Goal: Information Seeking & Learning: Check status

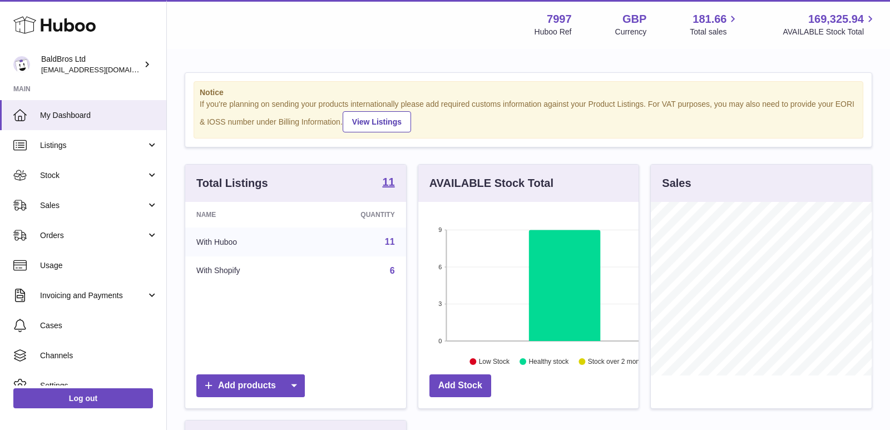
scroll to position [173, 221]
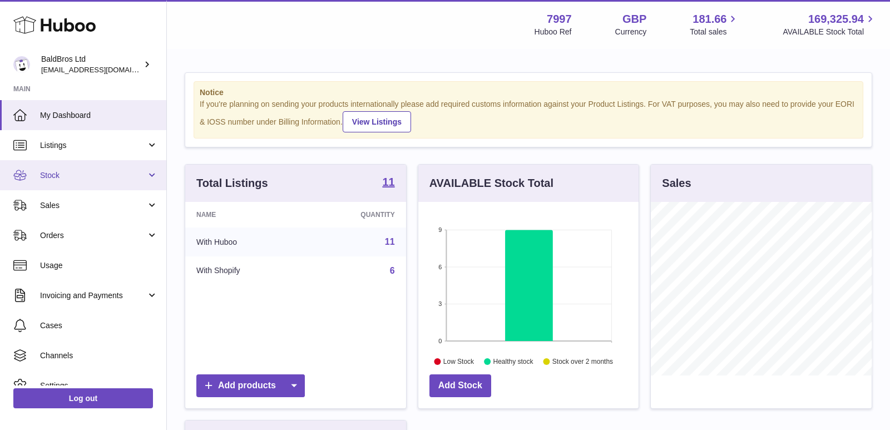
click at [73, 173] on span "Stock" at bounding box center [93, 175] width 106 height 11
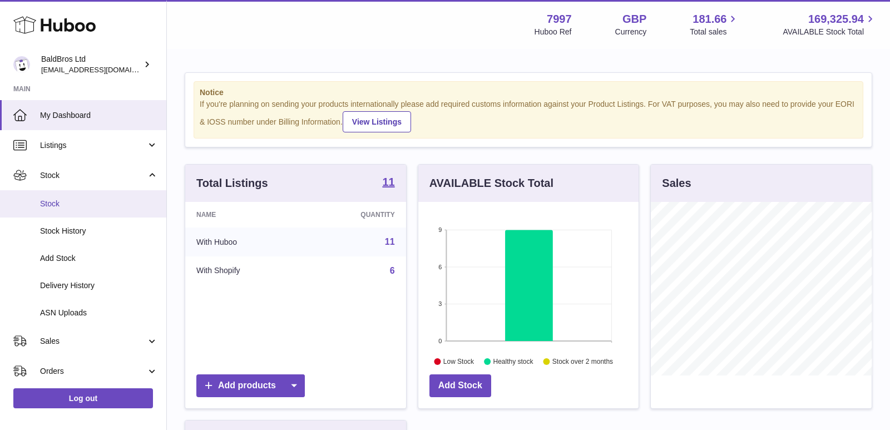
click at [62, 196] on link "Stock" at bounding box center [83, 203] width 166 height 27
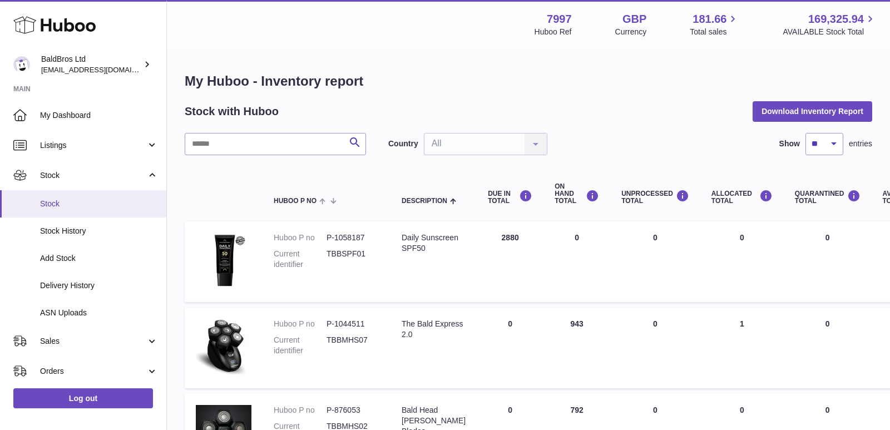
click at [85, 203] on span "Stock" at bounding box center [99, 204] width 118 height 11
click at [80, 275] on link "Delivery History" at bounding box center [83, 285] width 166 height 27
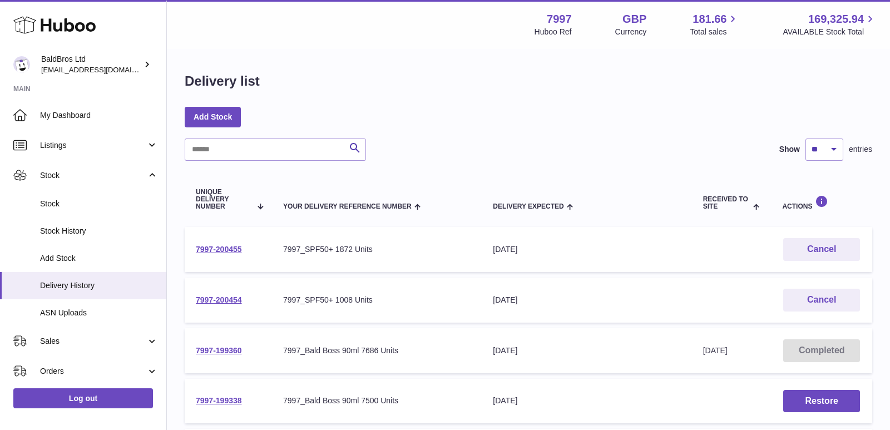
scroll to position [95, 0]
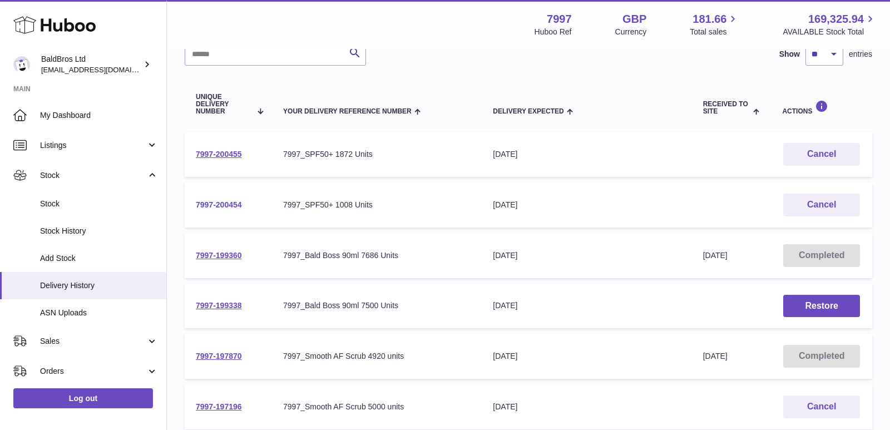
click at [205, 205] on link "7997-200454" at bounding box center [219, 204] width 46 height 9
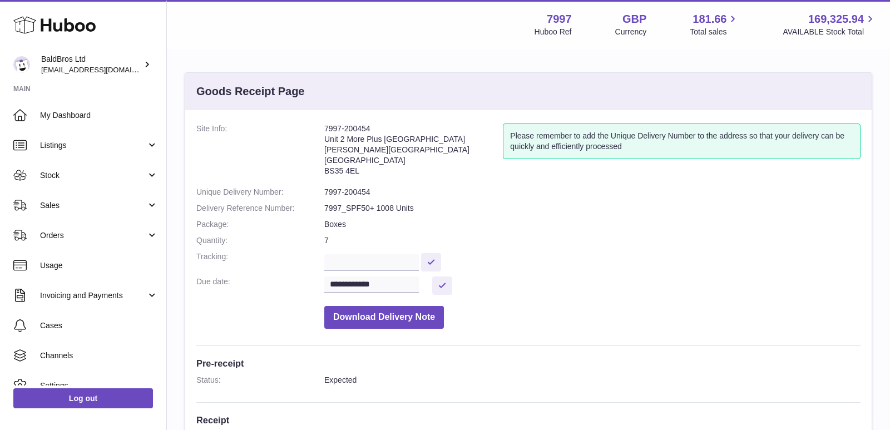
click at [352, 189] on dd "7997-200454" at bounding box center [592, 192] width 536 height 11
copy dl "7997-200454"
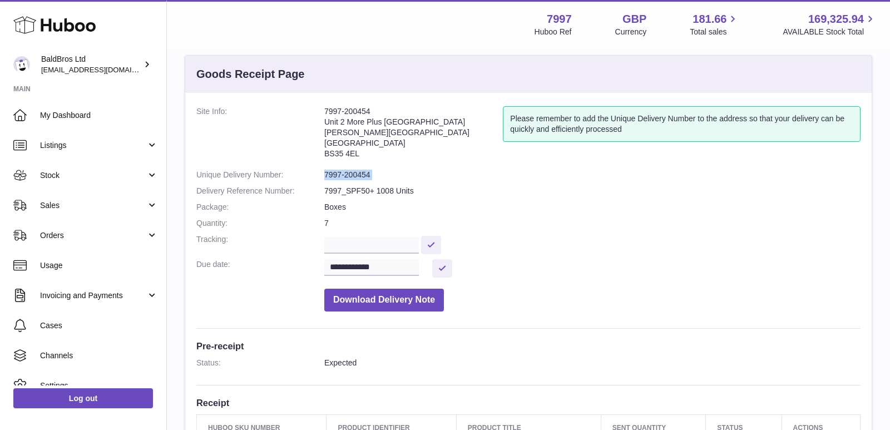
scroll to position [15, 0]
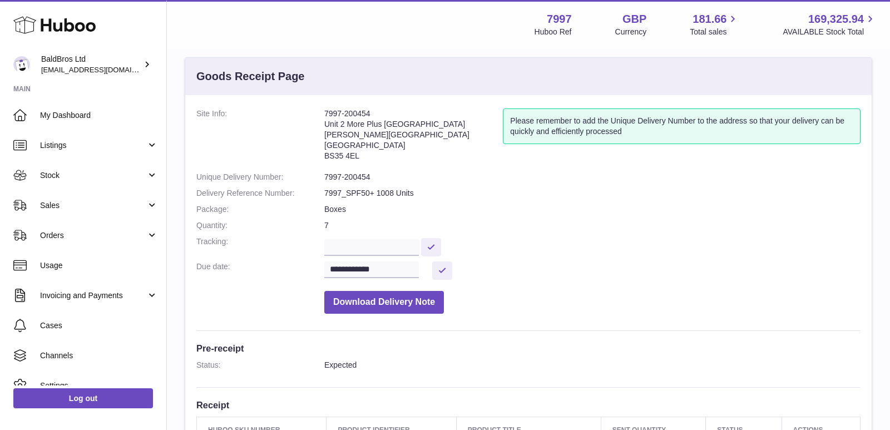
click at [747, 242] on dd at bounding box center [592, 246] width 536 height 19
click at [58, 173] on span "Stock" at bounding box center [93, 175] width 106 height 11
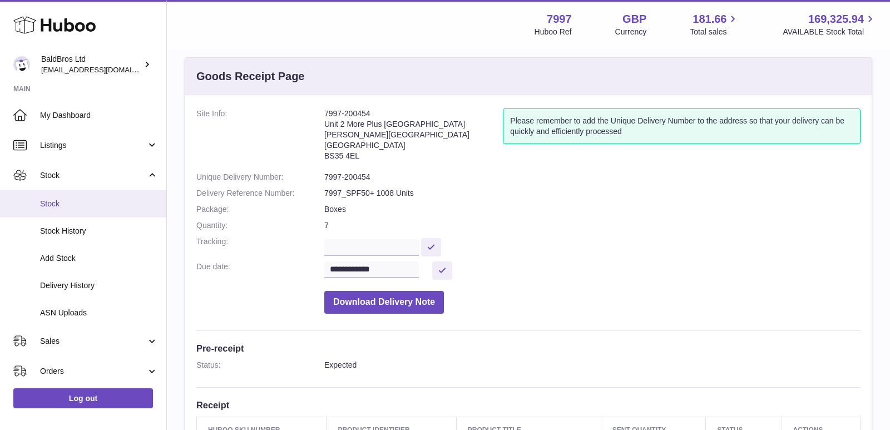
click at [61, 211] on link "Stock" at bounding box center [83, 203] width 166 height 27
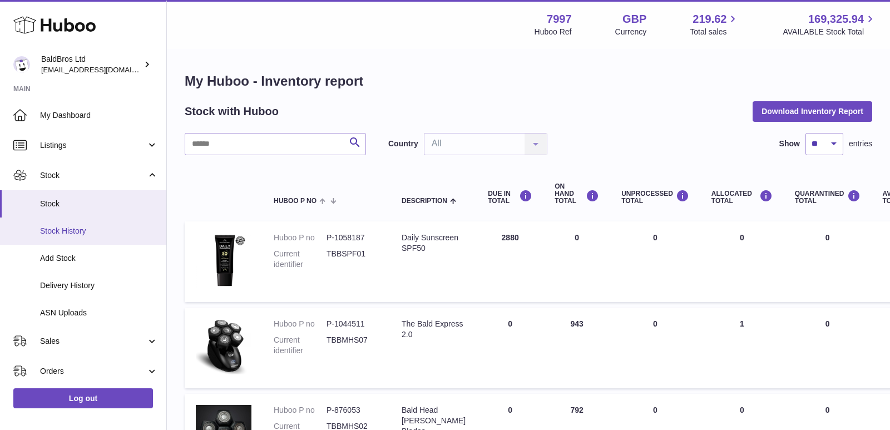
click at [95, 233] on span "Stock History" at bounding box center [99, 231] width 118 height 11
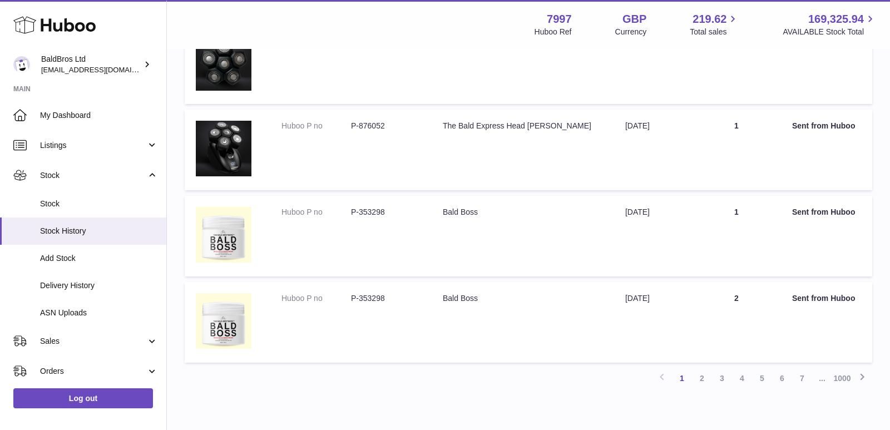
scroll to position [751, 0]
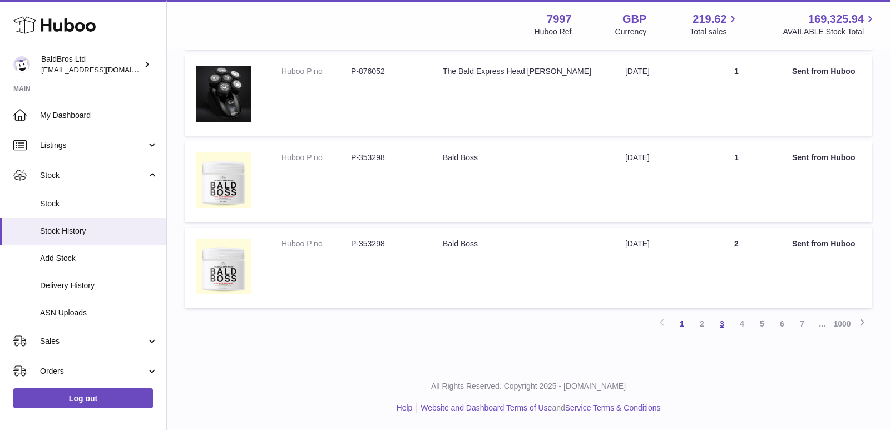
click at [723, 322] on link "3" at bounding box center [722, 324] width 20 height 20
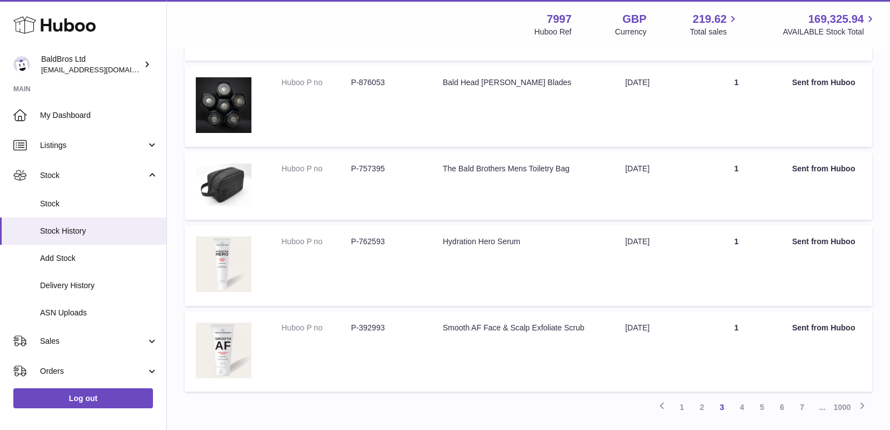
scroll to position [725, 0]
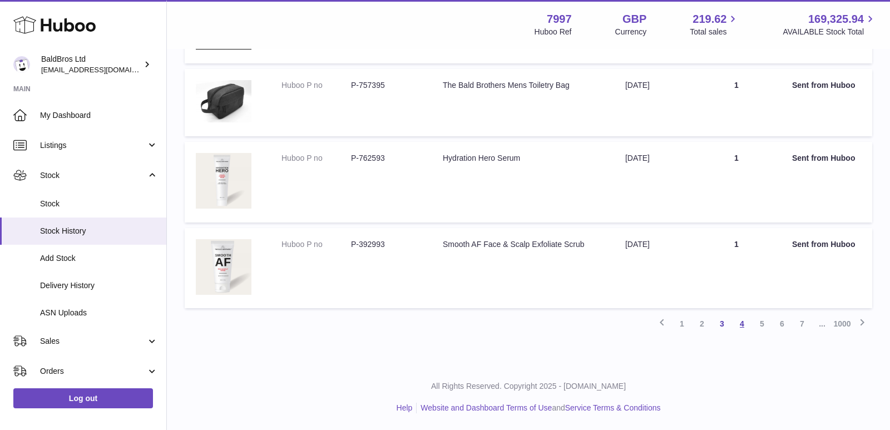
click at [746, 328] on link "4" at bounding box center [742, 324] width 20 height 20
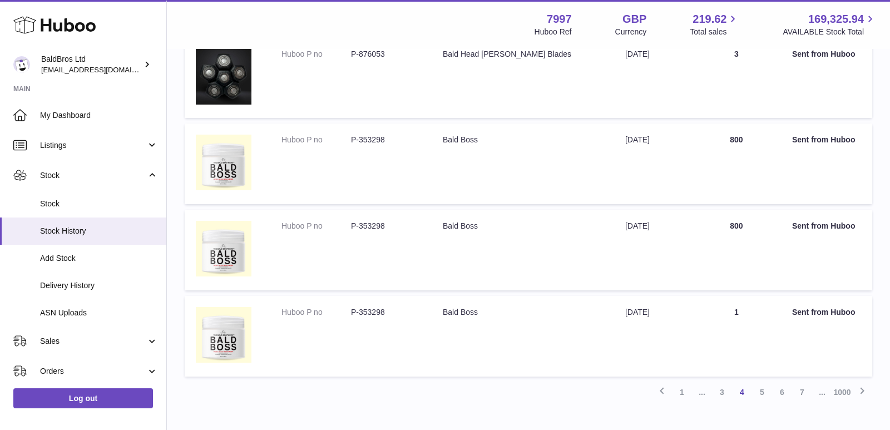
scroll to position [751, 0]
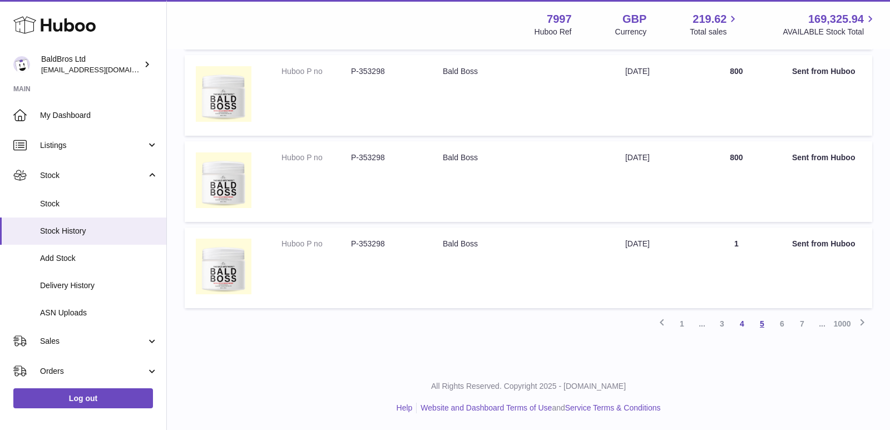
click at [765, 321] on link "5" at bounding box center [762, 324] width 20 height 20
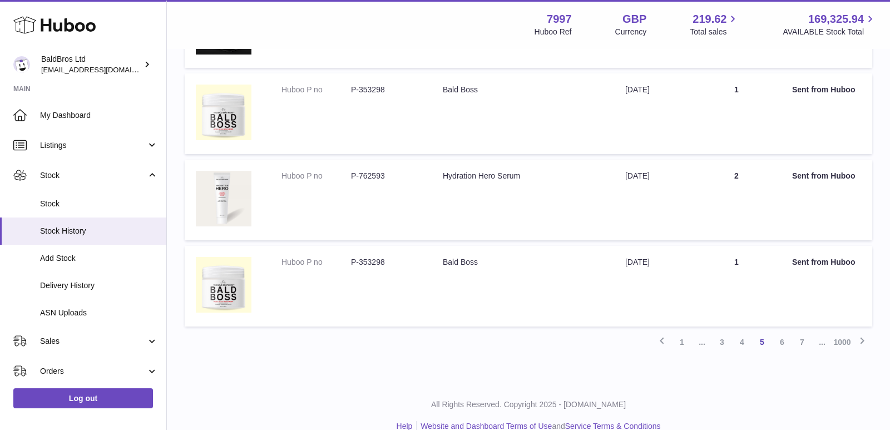
scroll to position [751, 0]
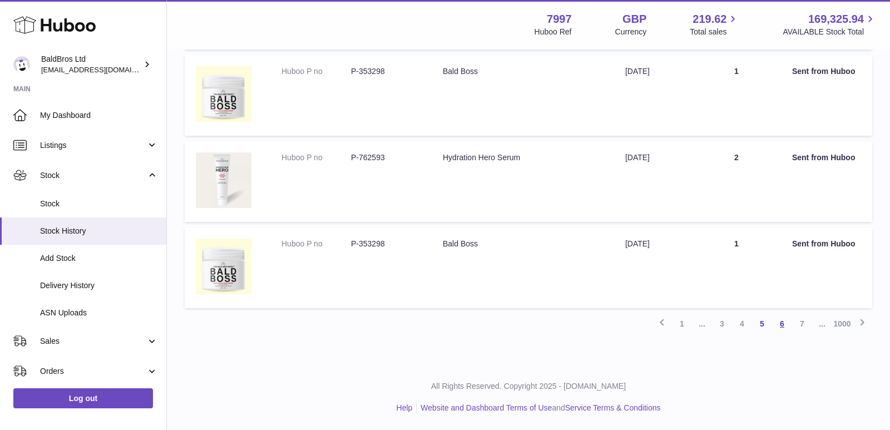
click at [784, 326] on link "6" at bounding box center [782, 324] width 20 height 20
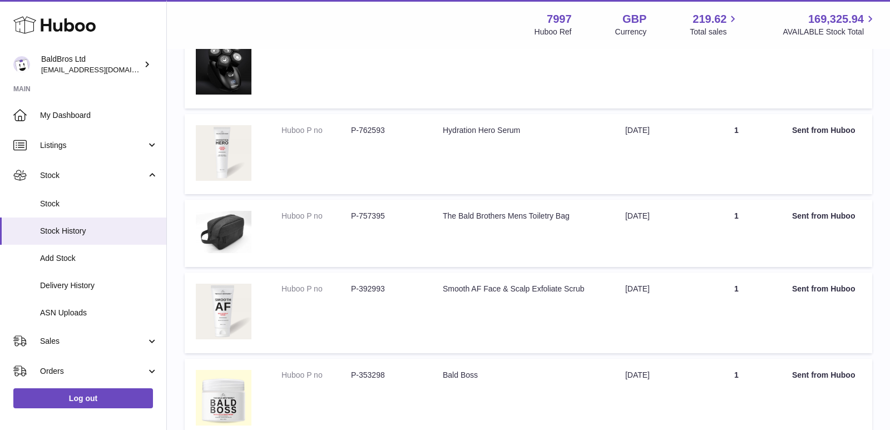
scroll to position [738, 0]
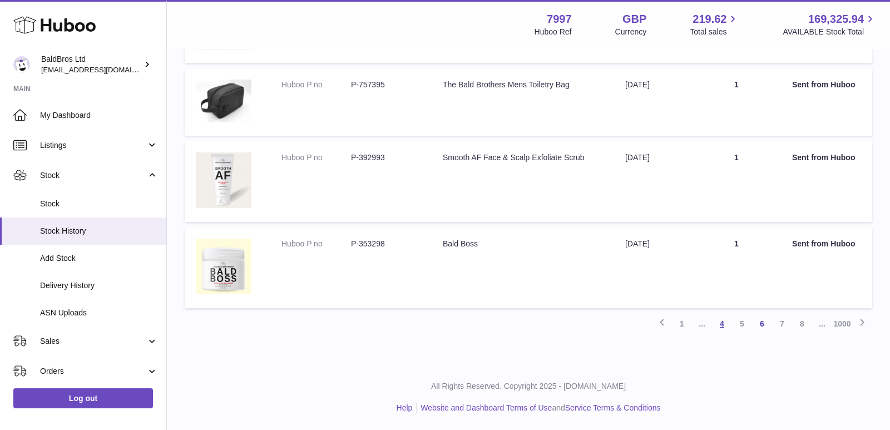
click at [727, 325] on link "4" at bounding box center [722, 324] width 20 height 20
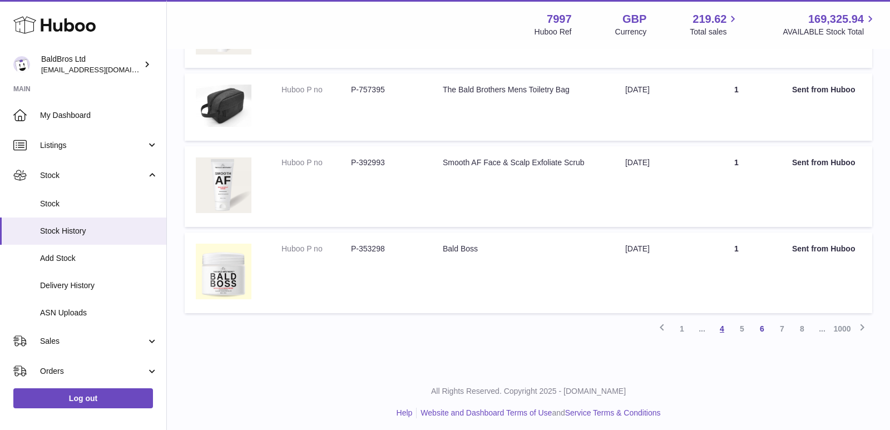
click at [723, 331] on link "4" at bounding box center [722, 329] width 20 height 20
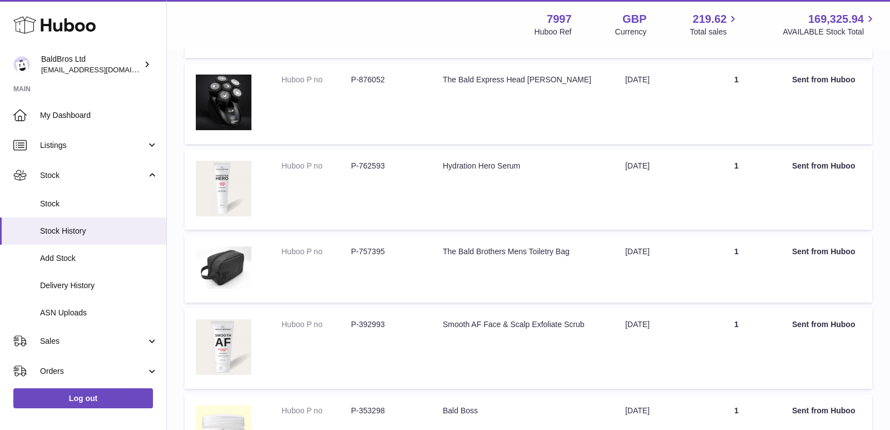
scroll to position [738, 0]
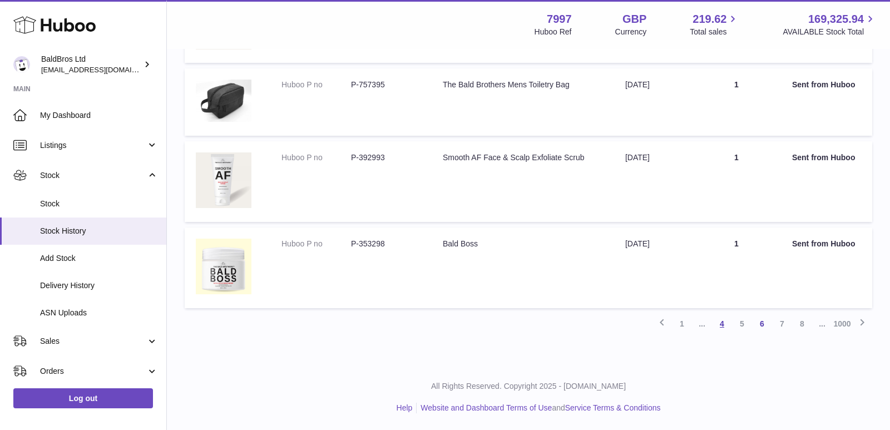
click at [723, 321] on link "4" at bounding box center [722, 324] width 20 height 20
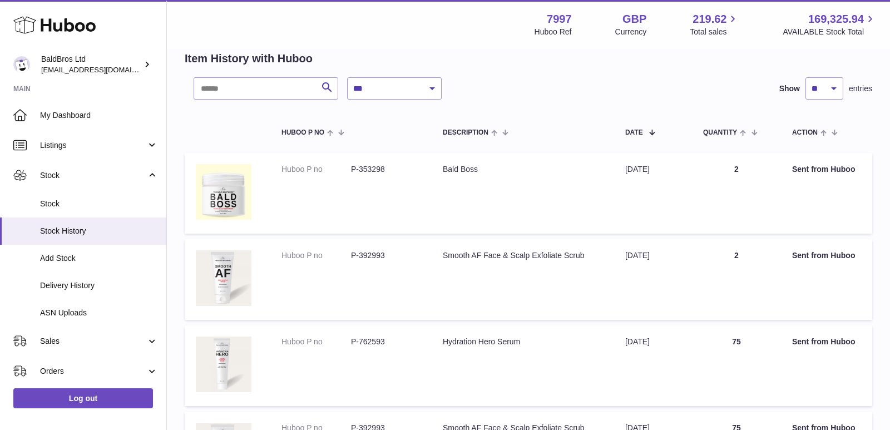
scroll to position [692, 0]
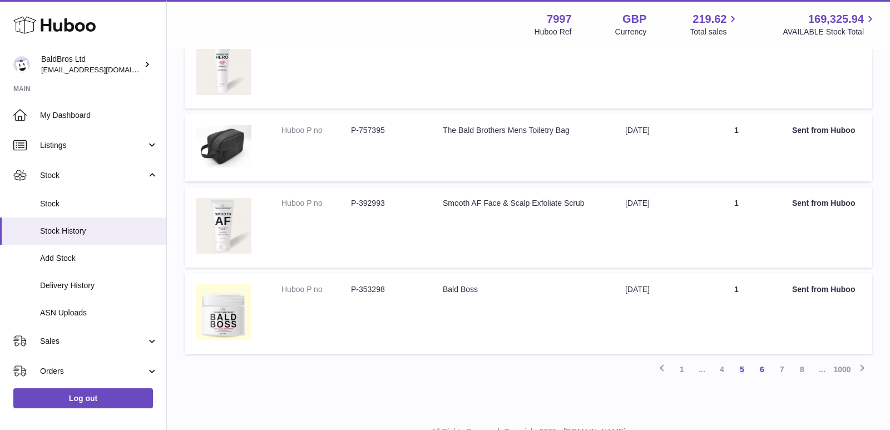
click at [740, 372] on link "5" at bounding box center [742, 370] width 20 height 20
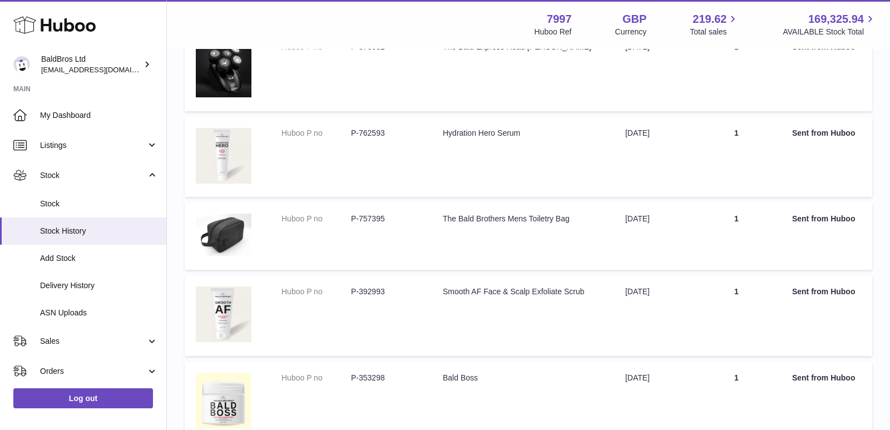
scroll to position [738, 0]
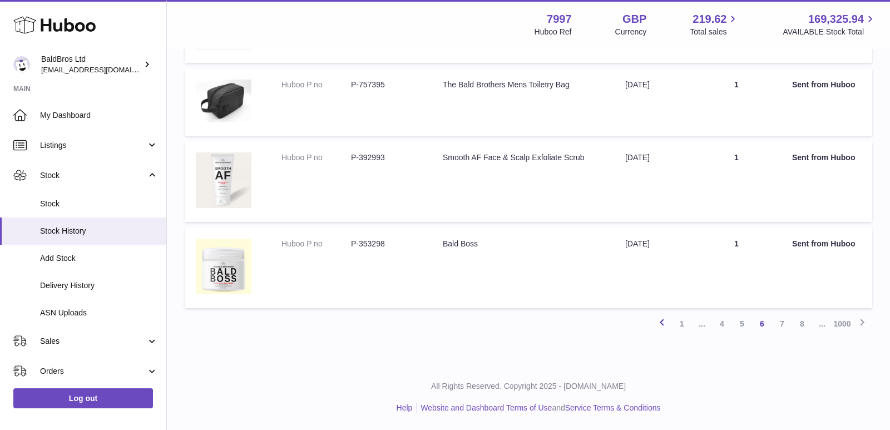
click at [663, 322] on icon at bounding box center [662, 323] width 13 height 14
click at [680, 322] on link "1" at bounding box center [682, 324] width 20 height 20
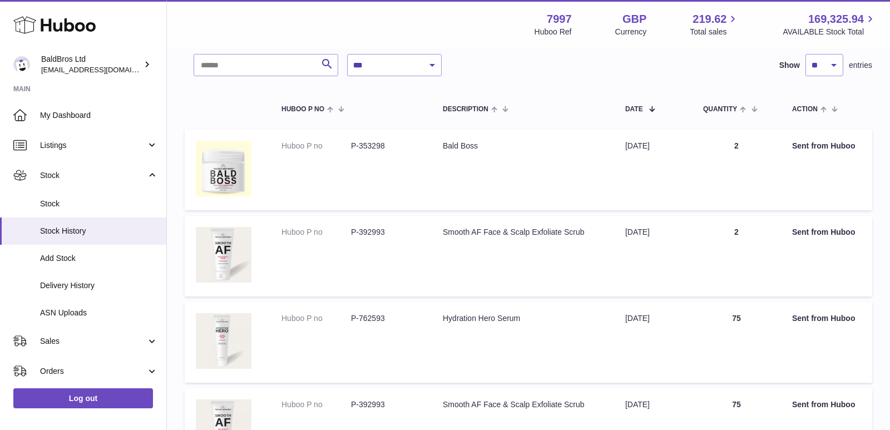
scroll to position [74, 0]
click at [62, 236] on span "Stock History" at bounding box center [99, 231] width 118 height 11
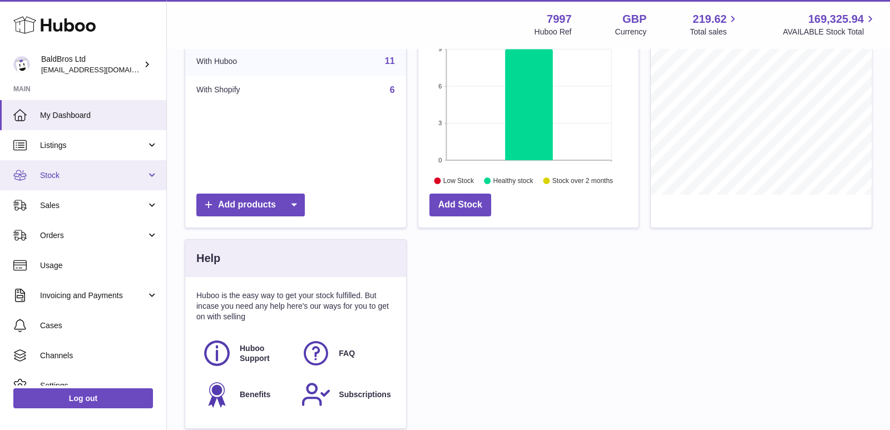
scroll to position [180, 0]
click at [47, 176] on span "Stock" at bounding box center [93, 175] width 106 height 11
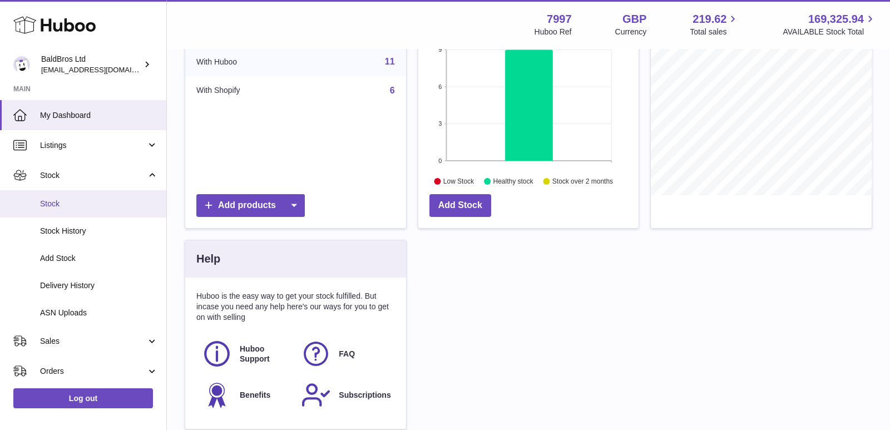
click at [58, 215] on link "Stock" at bounding box center [83, 203] width 166 height 27
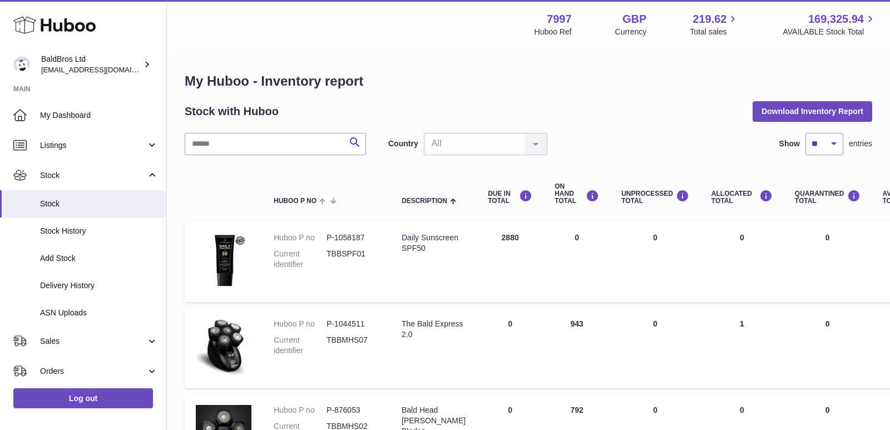
click at [90, 239] on link "Stock History" at bounding box center [83, 231] width 166 height 27
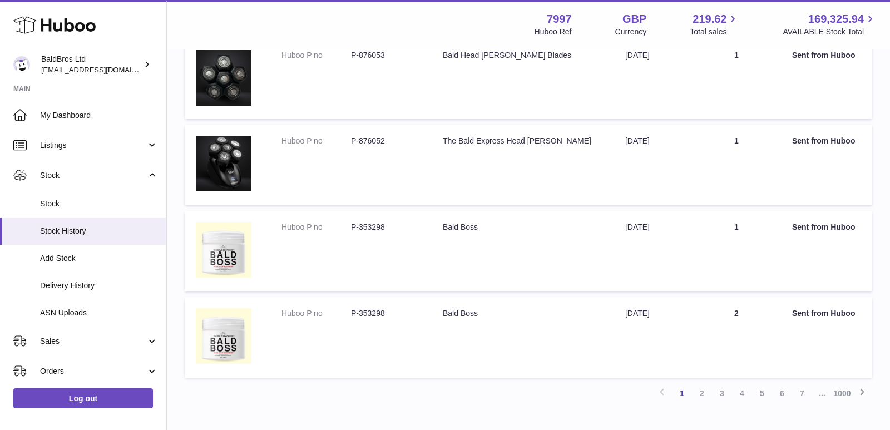
scroll to position [751, 0]
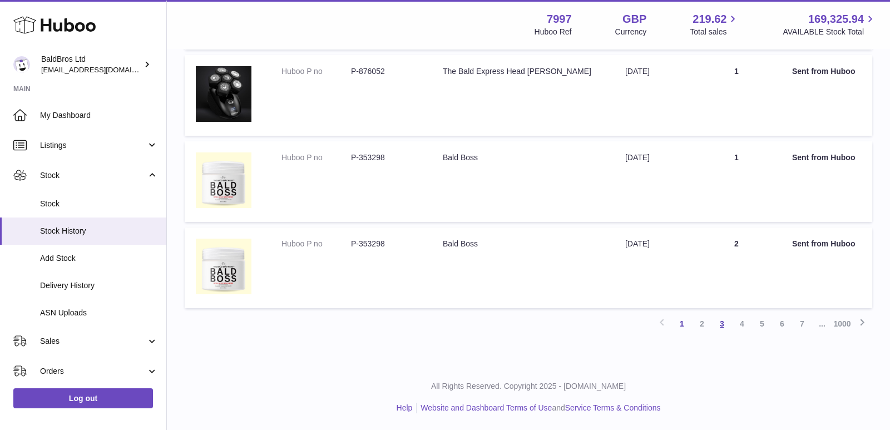
click at [725, 321] on link "3" at bounding box center [722, 324] width 20 height 20
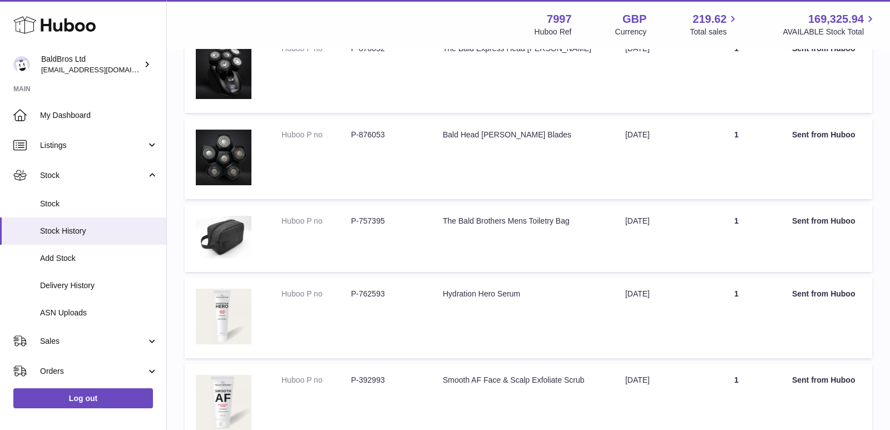
scroll to position [725, 0]
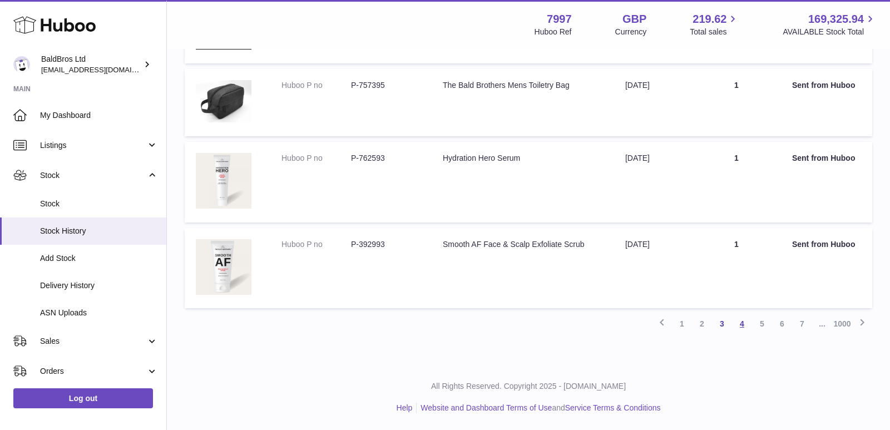
click at [745, 319] on link "4" at bounding box center [742, 324] width 20 height 20
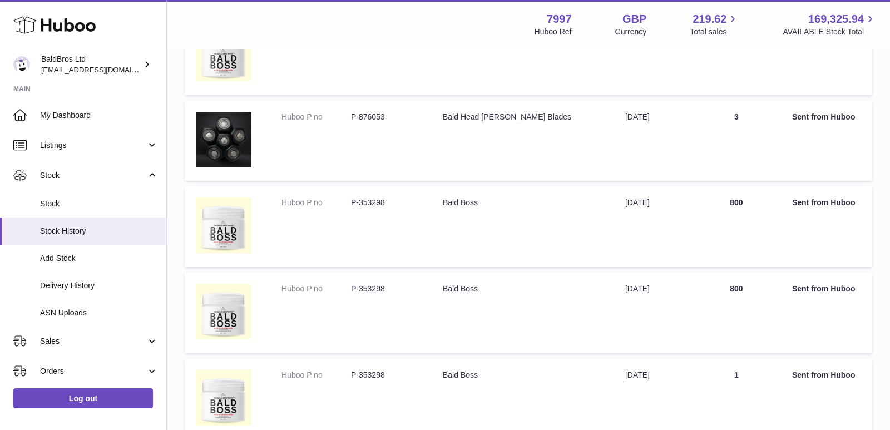
scroll to position [621, 0]
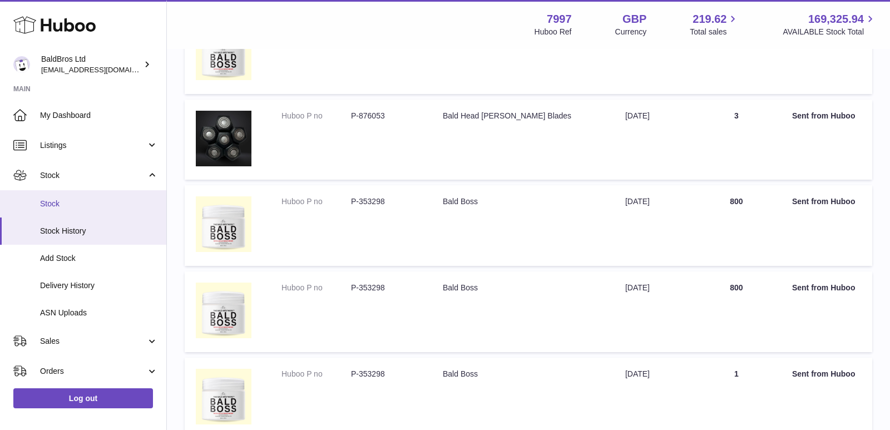
click at [96, 196] on link "Stock" at bounding box center [83, 203] width 166 height 27
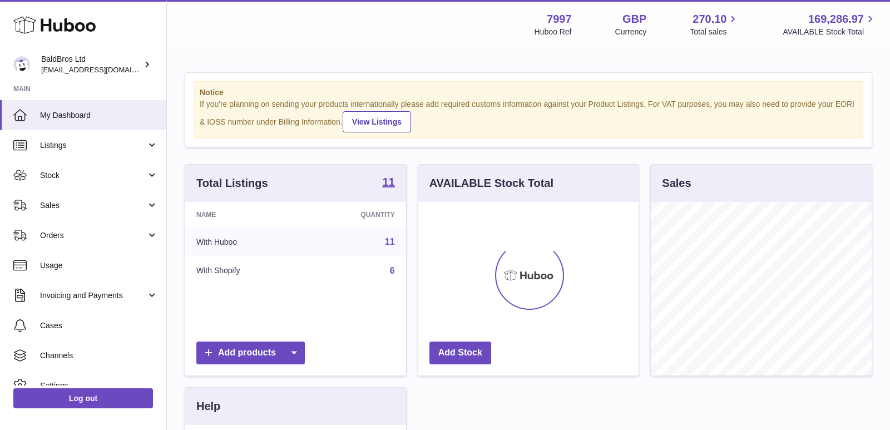
scroll to position [173, 221]
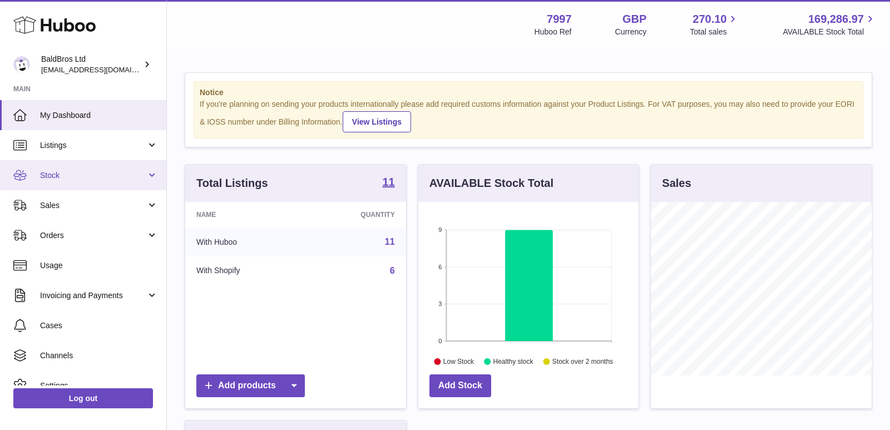
click at [80, 176] on span "Stock" at bounding box center [93, 175] width 106 height 11
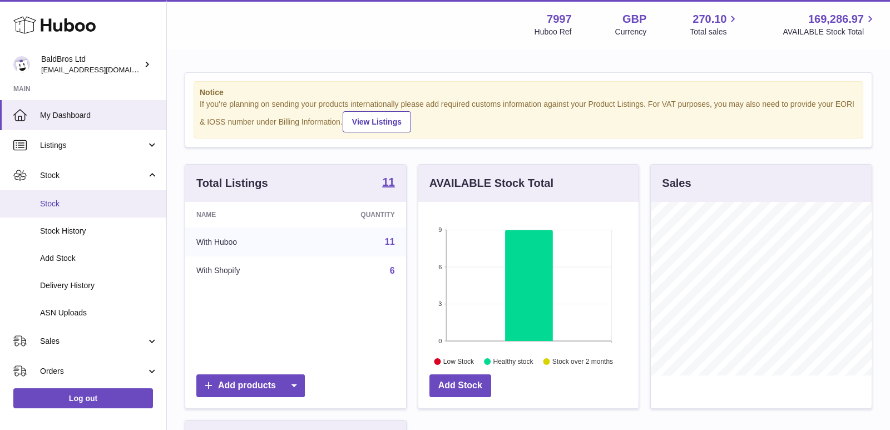
click at [76, 201] on span "Stock" at bounding box center [99, 204] width 118 height 11
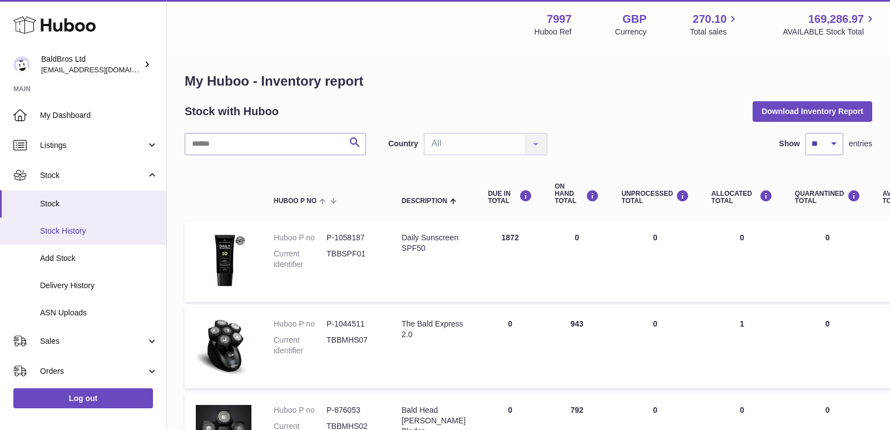
click at [95, 228] on span "Stock History" at bounding box center [99, 231] width 118 height 11
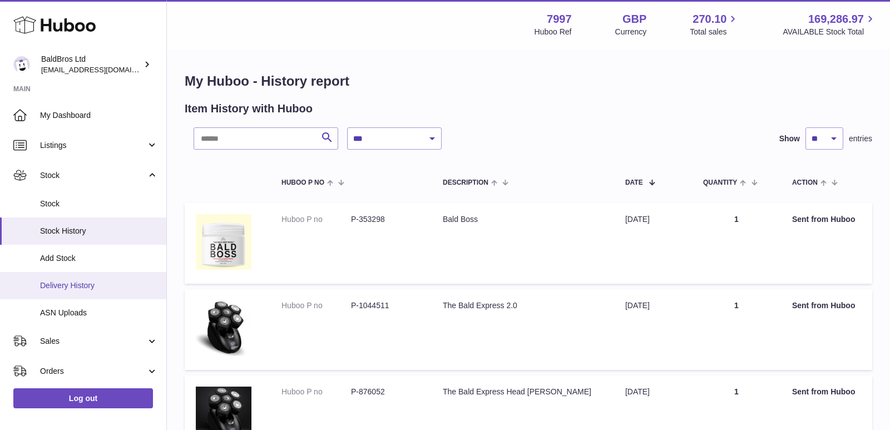
click at [77, 276] on link "Delivery History" at bounding box center [83, 285] width 166 height 27
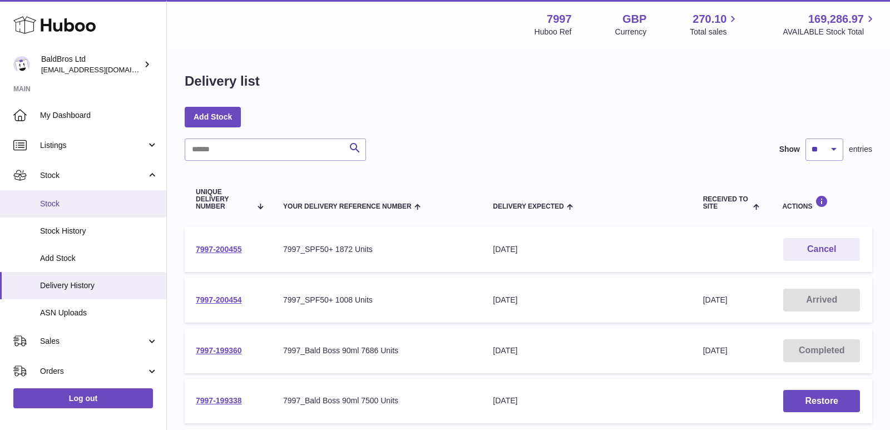
click at [85, 199] on span "Stock" at bounding box center [99, 204] width 118 height 11
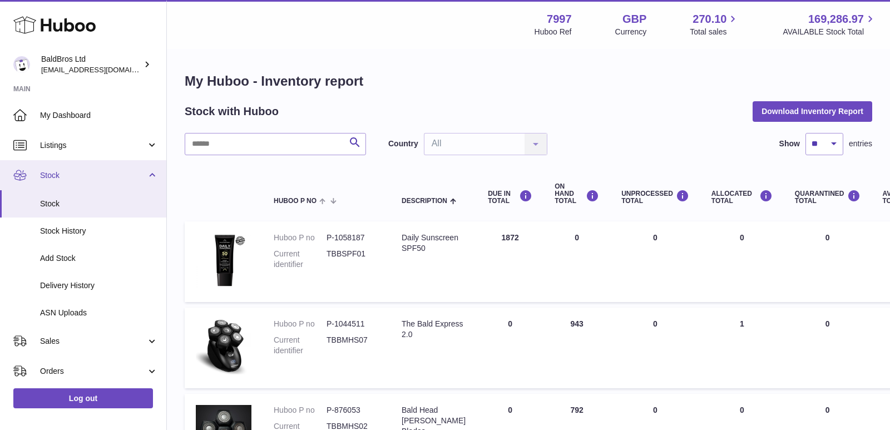
click at [143, 177] on span "Stock" at bounding box center [93, 175] width 106 height 11
click at [62, 194] on link "Stock" at bounding box center [83, 203] width 166 height 27
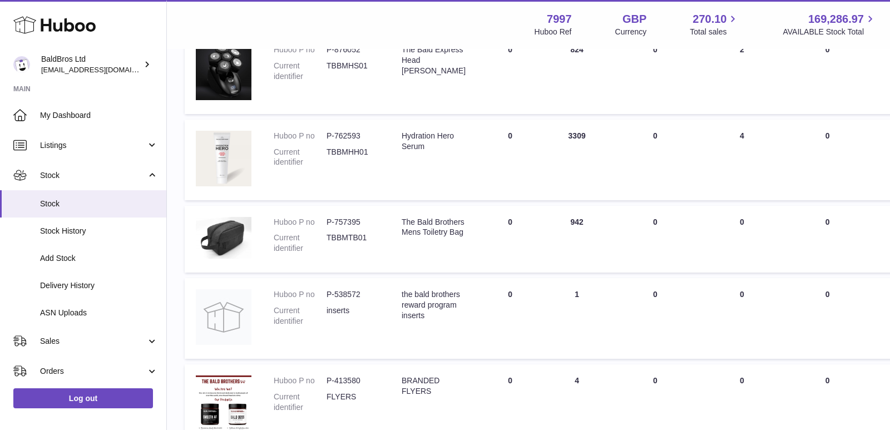
scroll to position [453, 0]
